Goal: Find contact information: Find contact information

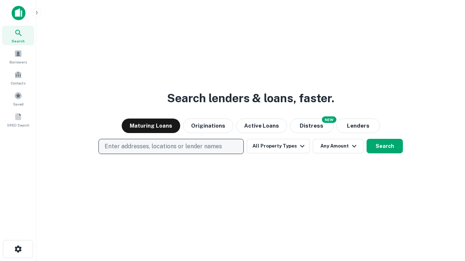
click at [171, 147] on p "Enter addresses, locations or lender names" at bounding box center [163, 146] width 117 height 9
type input "**********"
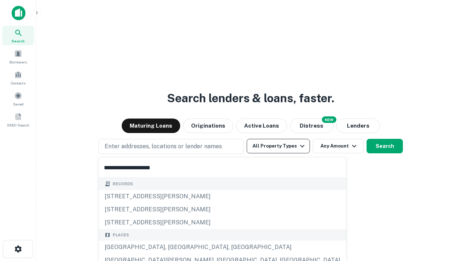
click at [173, 248] on div "[GEOGRAPHIC_DATA], [GEOGRAPHIC_DATA], [GEOGRAPHIC_DATA]" at bounding box center [222, 247] width 247 height 13
click at [278, 146] on button "All Property Types" at bounding box center [277, 146] width 63 height 15
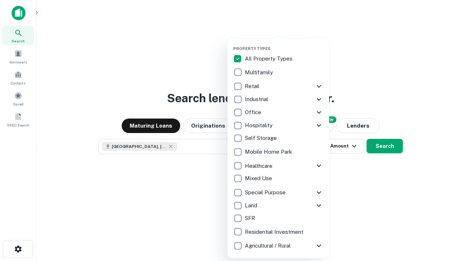
click at [284, 44] on button "button" at bounding box center [284, 44] width 102 height 0
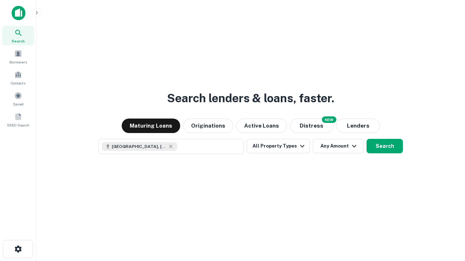
scroll to position [12, 0]
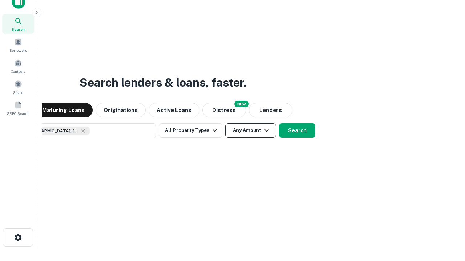
click at [225, 123] on button "Any Amount" at bounding box center [250, 130] width 51 height 15
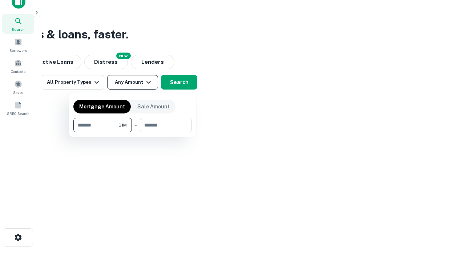
type input "*******"
click at [132, 132] on button "button" at bounding box center [132, 132] width 118 height 0
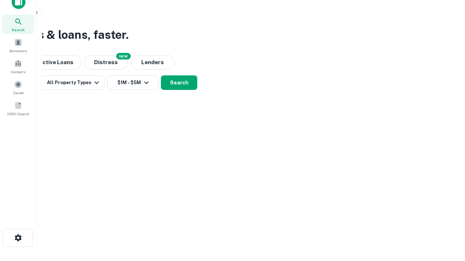
scroll to position [4, 134]
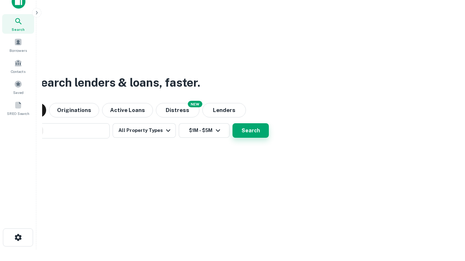
click at [232, 123] on button "Search" at bounding box center [250, 130] width 36 height 15
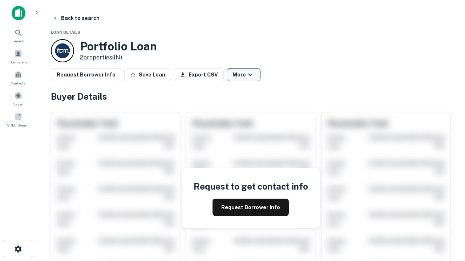
click at [243, 75] on button "More" at bounding box center [243, 74] width 34 height 13
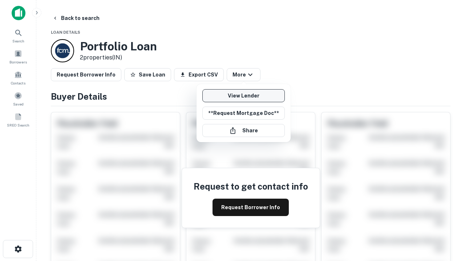
click at [243, 96] on link "View Lender" at bounding box center [243, 95] width 82 height 13
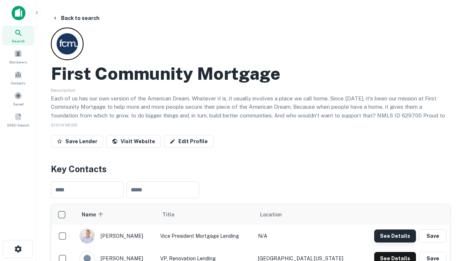
click at [395, 236] on button "See Details" at bounding box center [395, 236] width 42 height 13
click at [18, 249] on icon "button" at bounding box center [18, 249] width 9 height 9
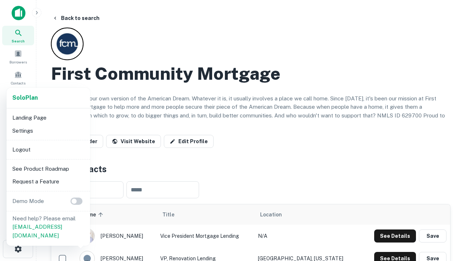
click at [48, 150] on li "Logout" at bounding box center [48, 149] width 78 height 13
